Goal: Download file/media

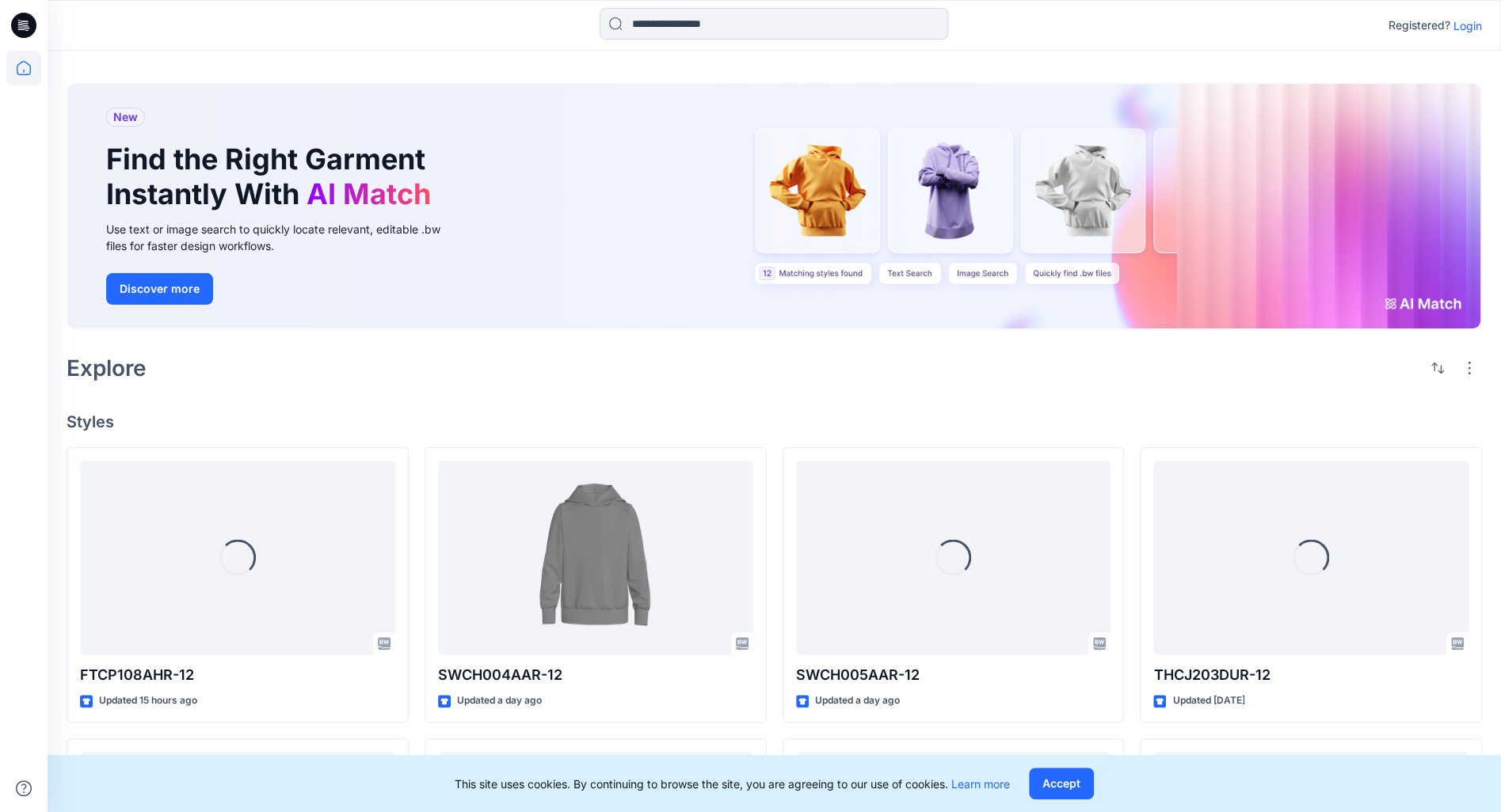
click at [1461, 29] on p "Login" at bounding box center [1468, 26] width 29 height 17
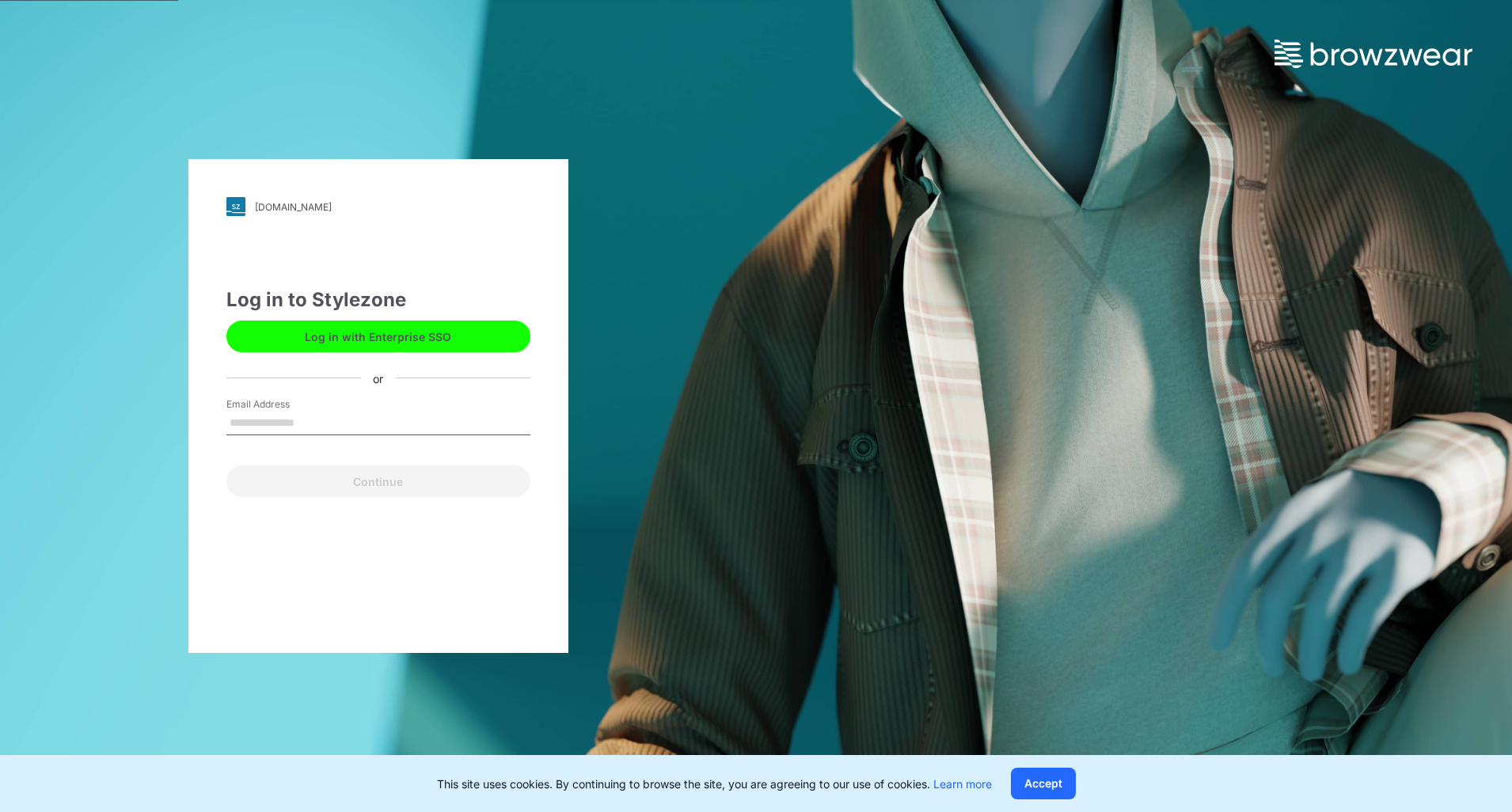
click at [362, 420] on input "Email Address" at bounding box center [378, 424] width 304 height 24
type input "**********"
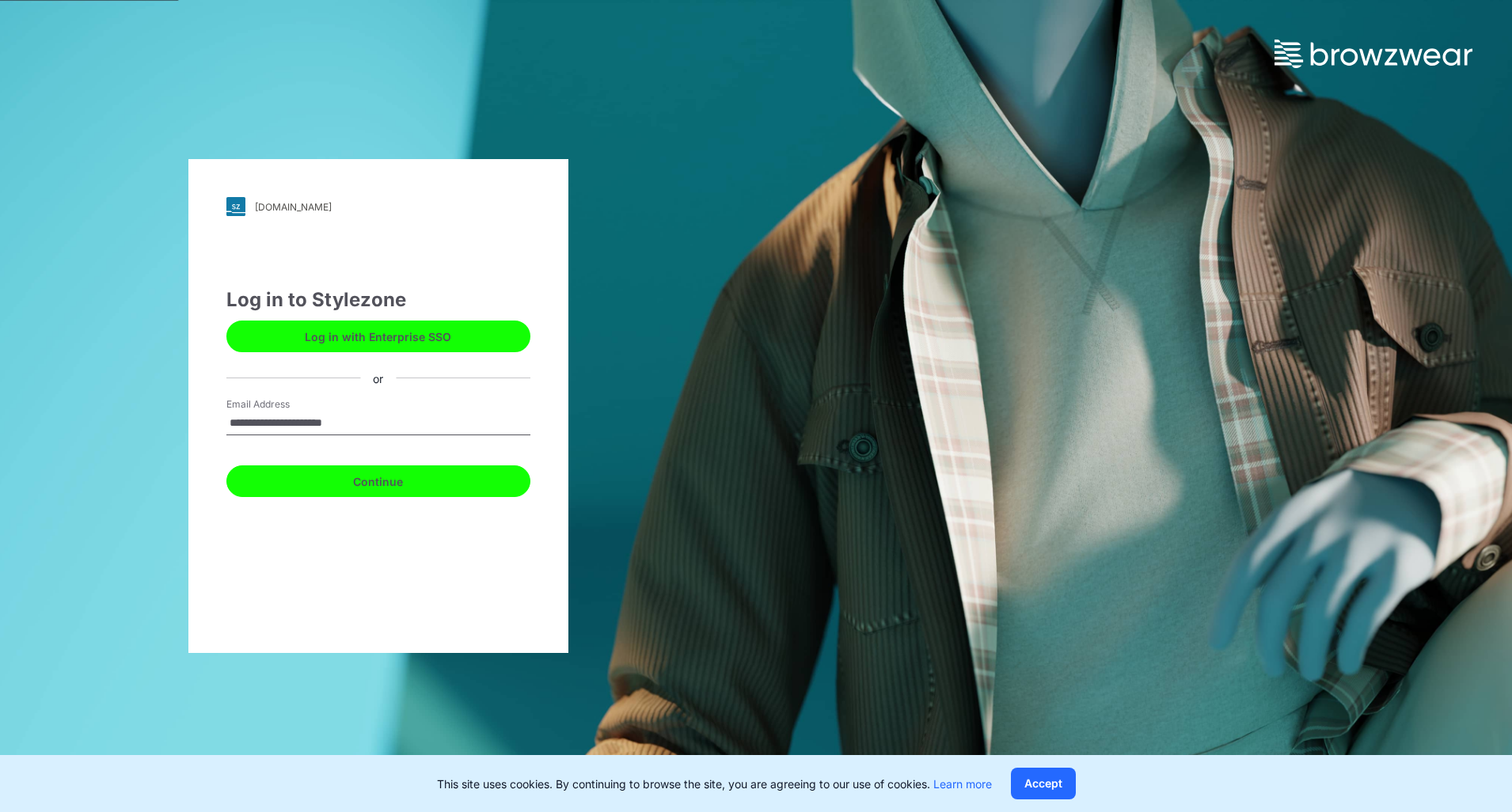
click at [353, 479] on button "Continue" at bounding box center [378, 482] width 304 height 32
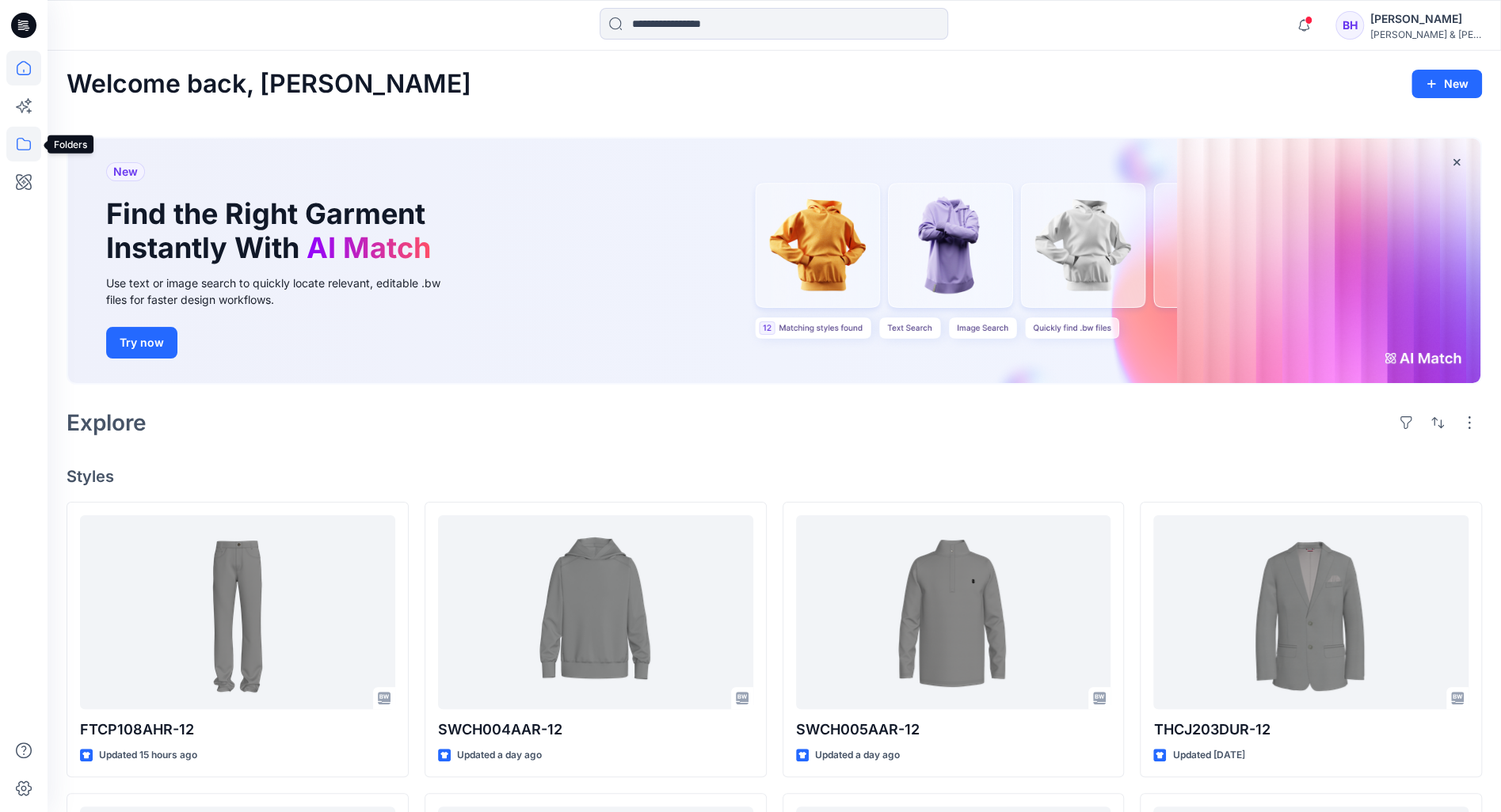
click at [14, 145] on icon at bounding box center [23, 143] width 34 height 34
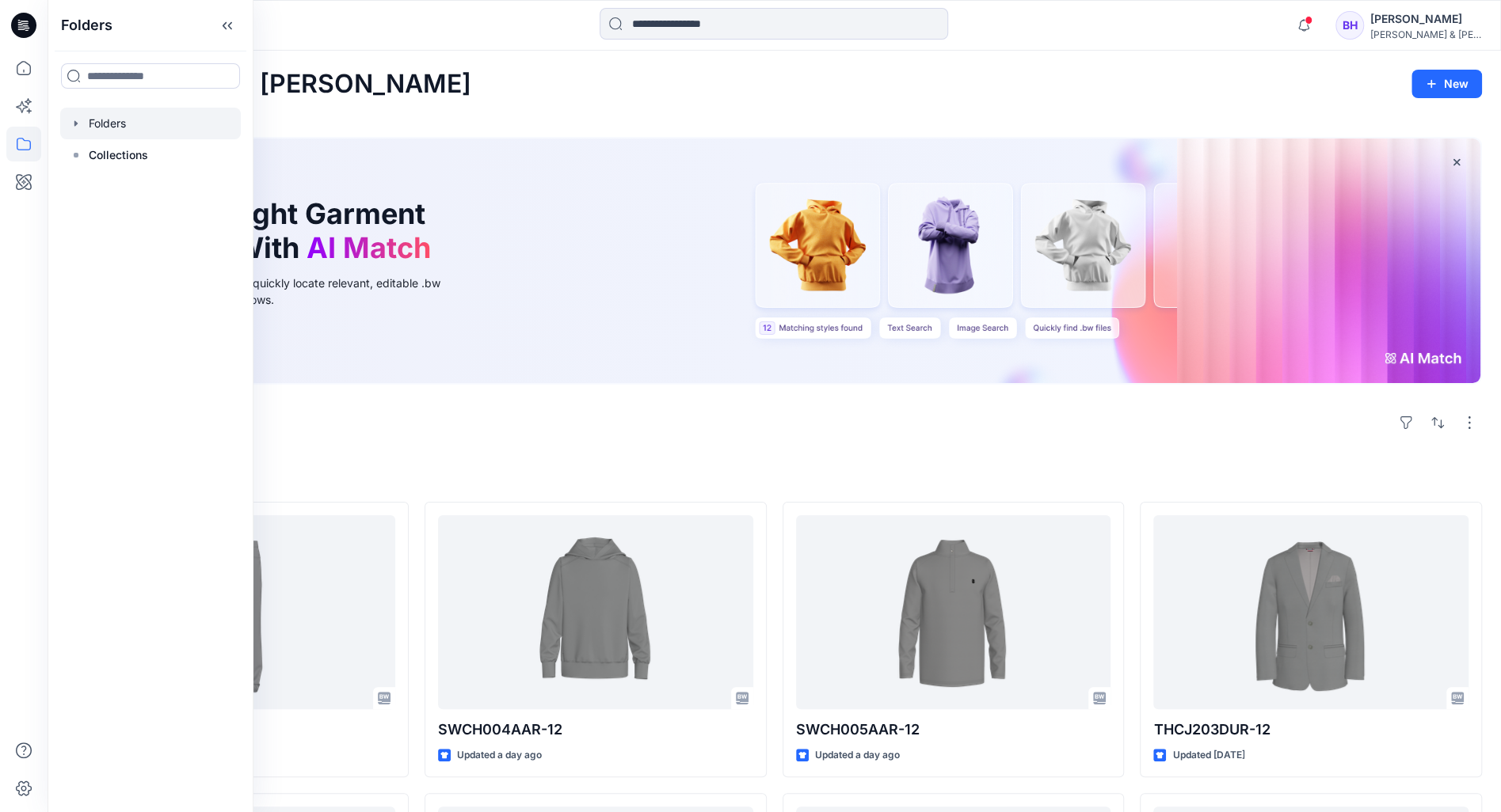
click at [79, 116] on div at bounding box center [150, 123] width 180 height 32
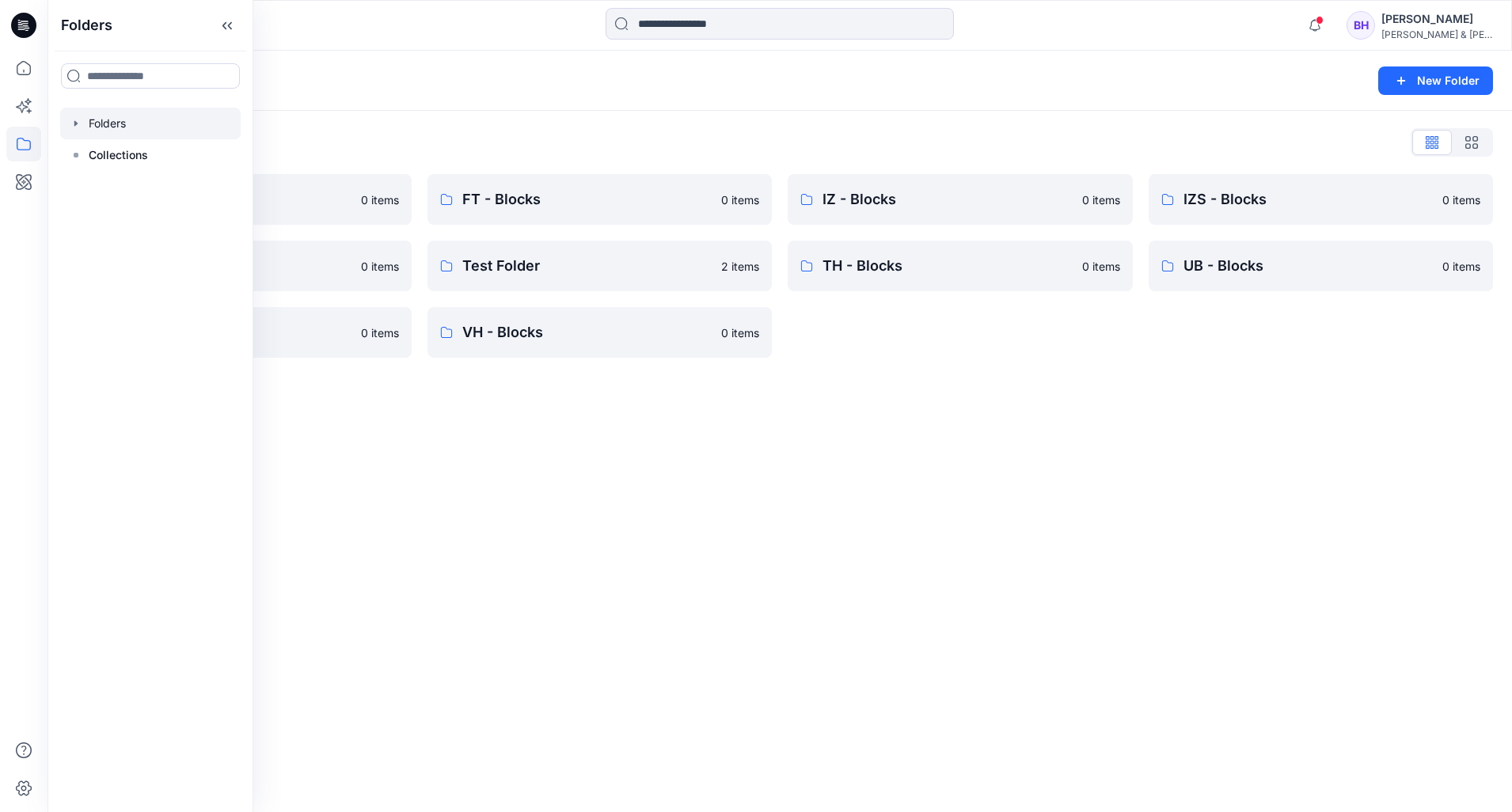
click at [563, 458] on div "Folders New Folder Folders List CK - Blocks 0 items NT - Blocks 0 items UG - Bl…" at bounding box center [779, 431] width 1464 height 762
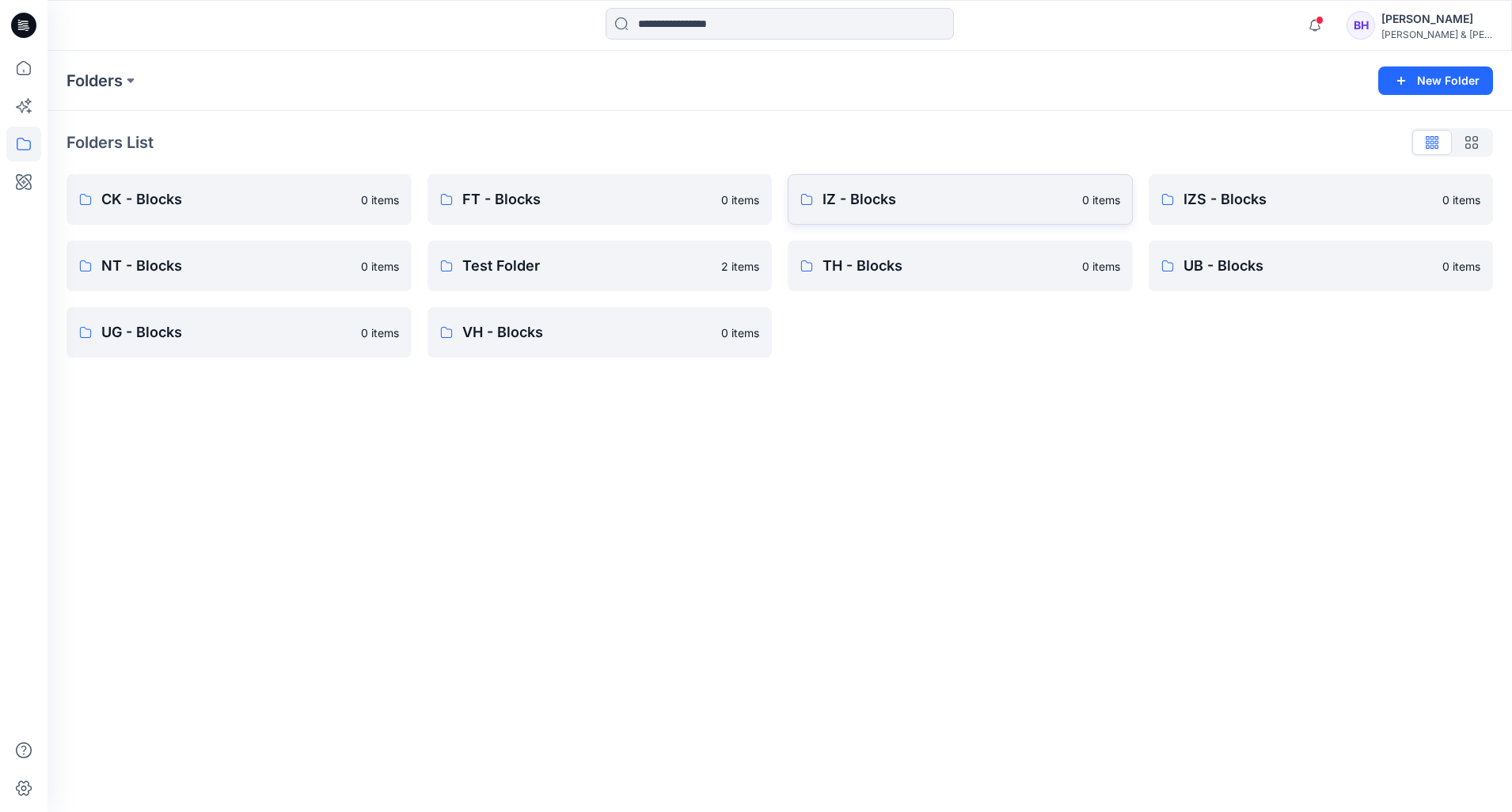
click at [900, 212] on link "IZ - Blocks 0 items" at bounding box center [960, 199] width 345 height 50
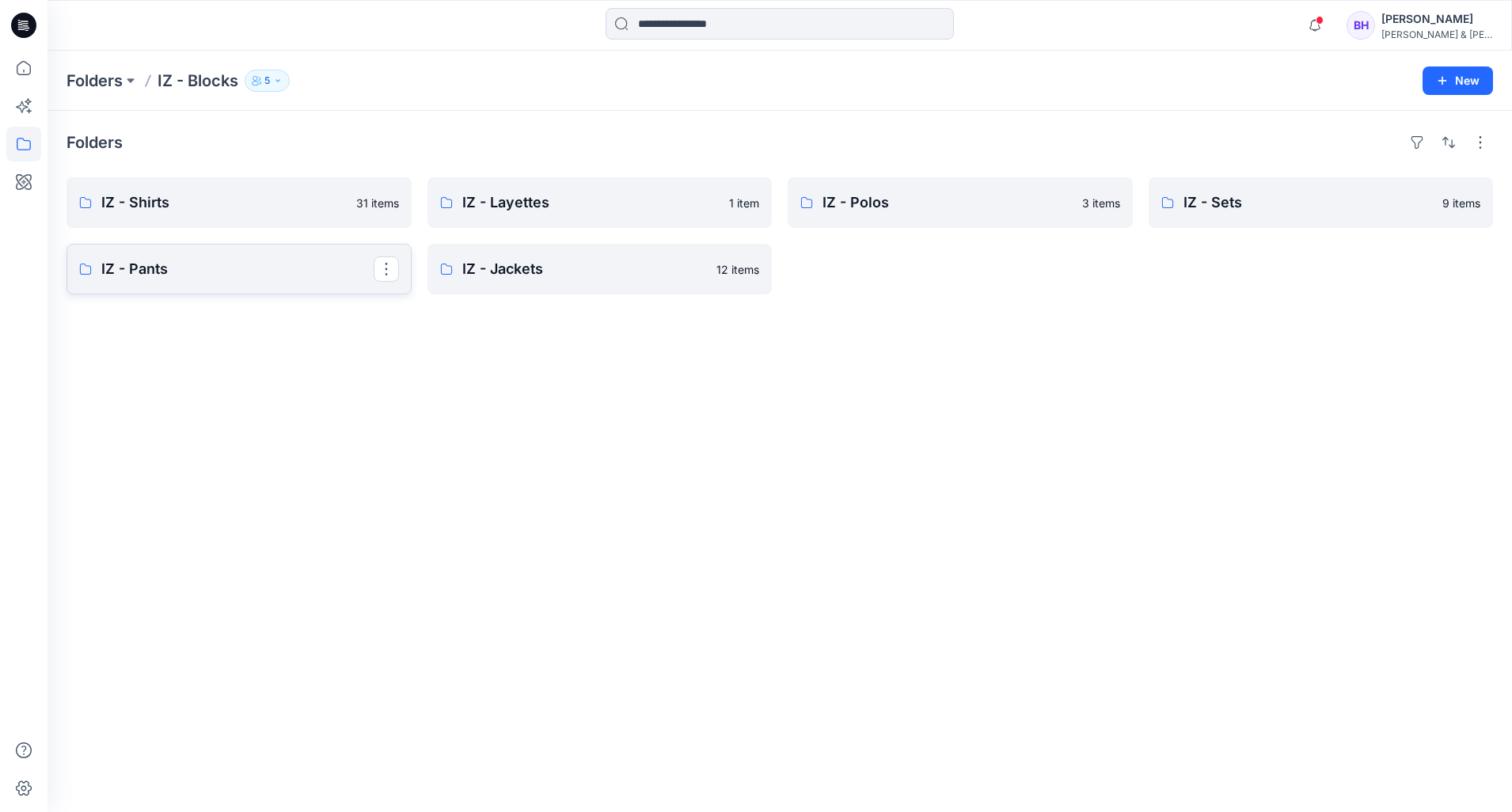
click at [219, 267] on p "IZ - Pants" at bounding box center [237, 269] width 272 height 22
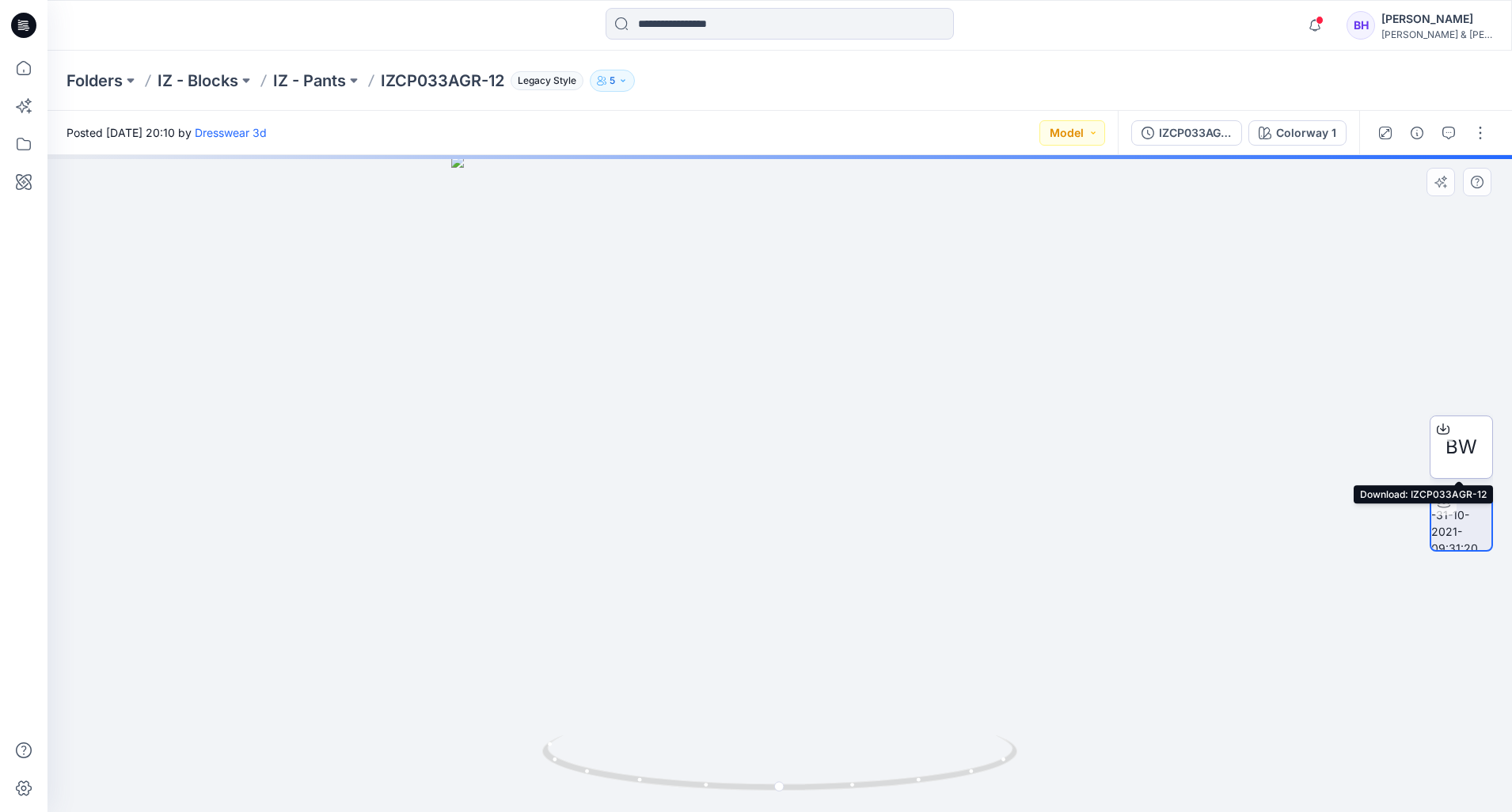
click at [1456, 440] on span "BW" at bounding box center [1462, 447] width 32 height 29
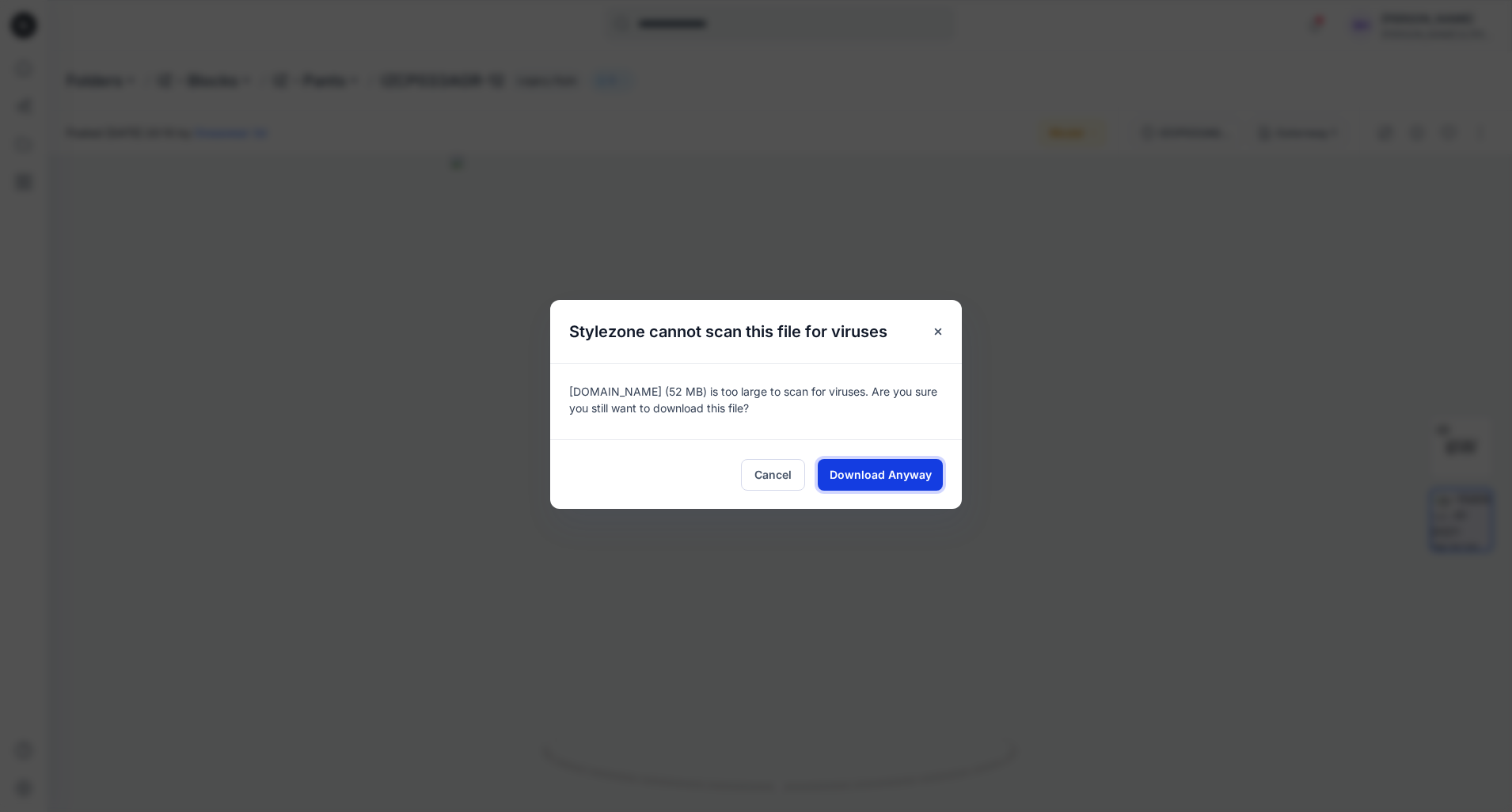
click at [896, 473] on span "Download Anyway" at bounding box center [880, 475] width 102 height 17
